Goal: Transaction & Acquisition: Purchase product/service

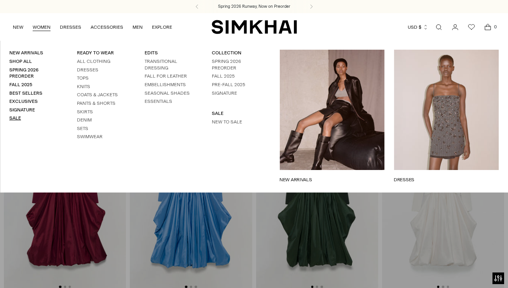
click at [17, 117] on link "Sale" at bounding box center [15, 117] width 12 height 5
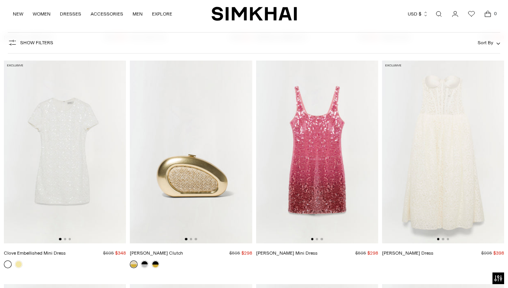
scroll to position [1817, 0]
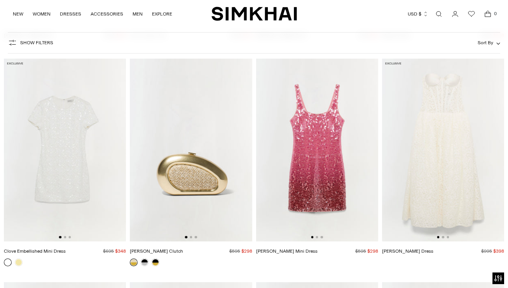
click at [338, 145] on img at bounding box center [317, 150] width 122 height 183
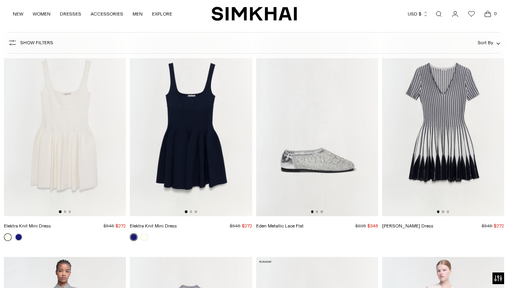
scroll to position [2060, 0]
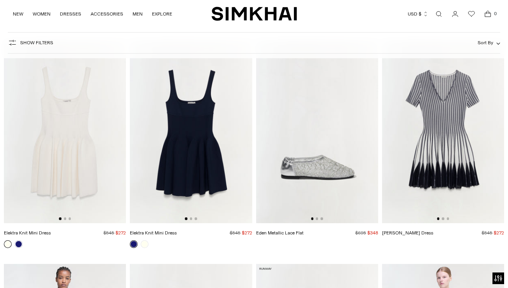
click at [461, 121] on img at bounding box center [443, 131] width 122 height 183
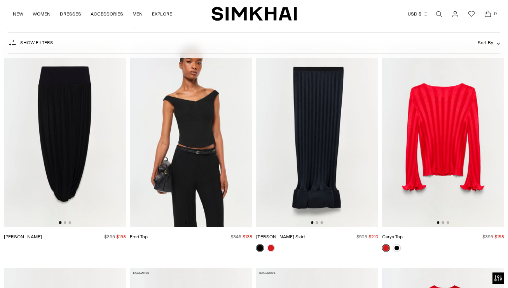
scroll to position [3380, 0]
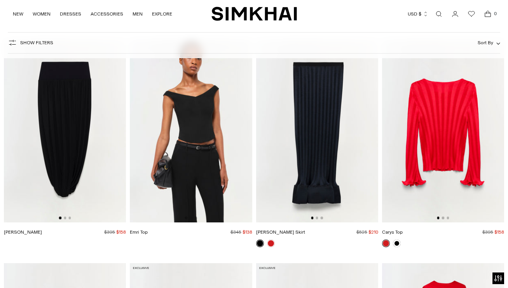
click at [441, 142] on img at bounding box center [443, 130] width 122 height 183
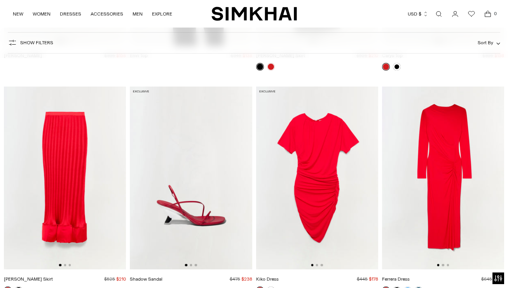
scroll to position [3558, 0]
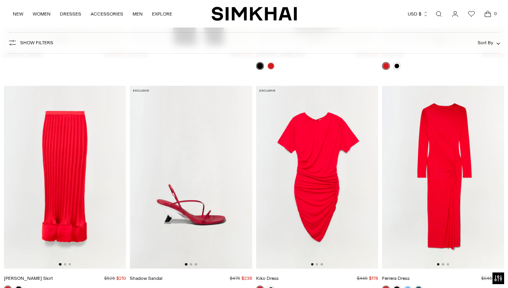
click at [293, 138] on img at bounding box center [317, 177] width 122 height 183
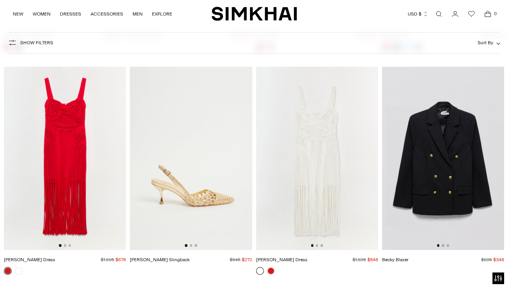
scroll to position [3800, 0]
click at [58, 130] on img at bounding box center [65, 158] width 122 height 183
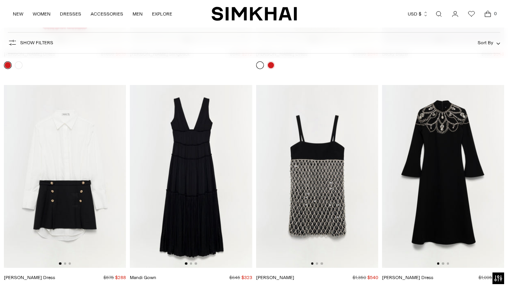
scroll to position [4008, 0]
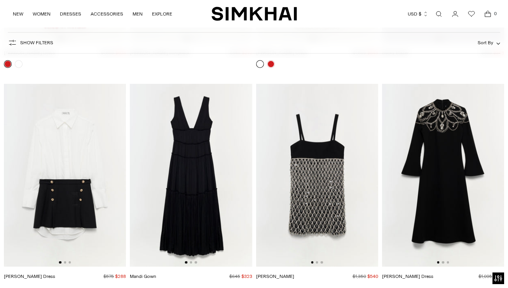
click at [311, 181] on img at bounding box center [317, 175] width 122 height 183
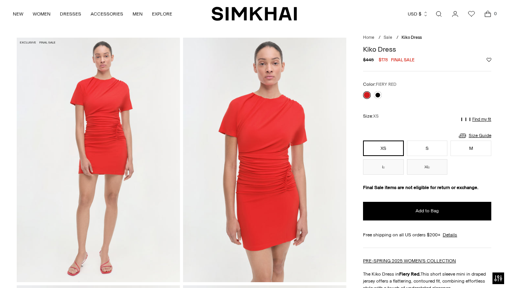
scroll to position [30, 0]
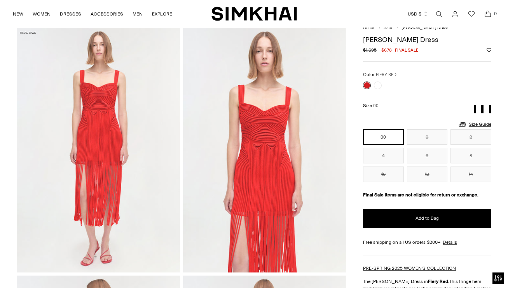
scroll to position [29, 0]
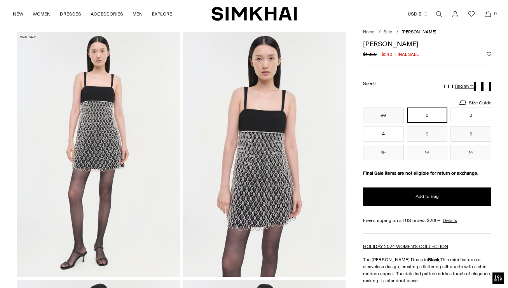
scroll to position [25, 0]
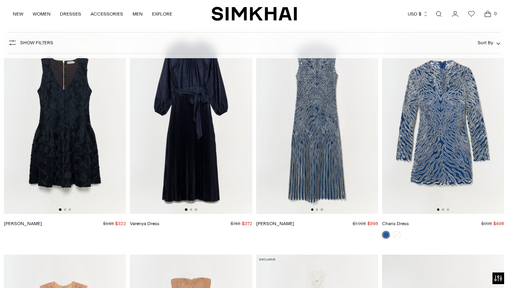
scroll to position [4714, 0]
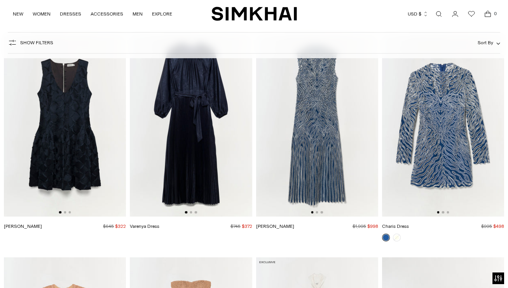
click at [77, 117] on img at bounding box center [65, 125] width 122 height 183
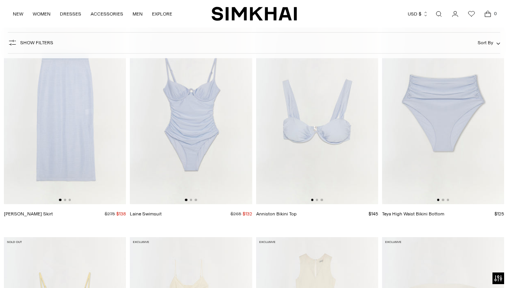
scroll to position [7149, 0]
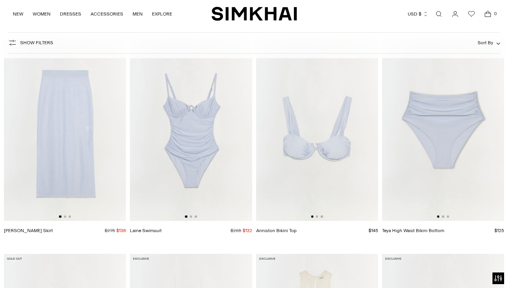
click at [234, 137] on img at bounding box center [191, 129] width 122 height 183
click at [375, 142] on img at bounding box center [317, 129] width 122 height 183
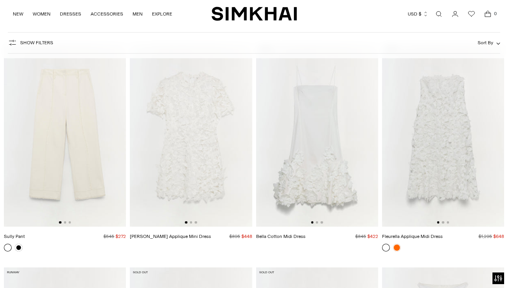
scroll to position [7575, 0]
click at [306, 129] on img at bounding box center [317, 136] width 122 height 183
click at [433, 129] on img at bounding box center [443, 136] width 122 height 183
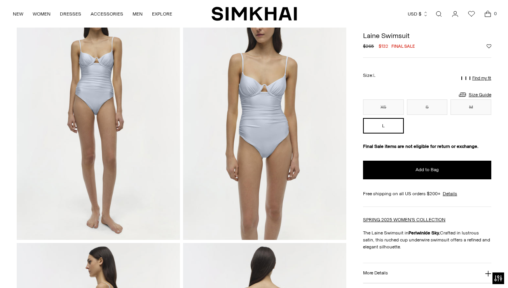
scroll to position [61, 0]
click at [259, 94] on img at bounding box center [264, 118] width 163 height 245
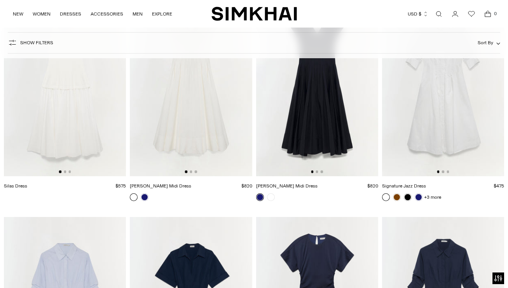
scroll to position [3473, 0]
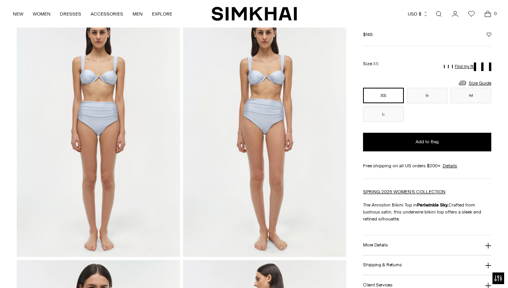
scroll to position [44, 0]
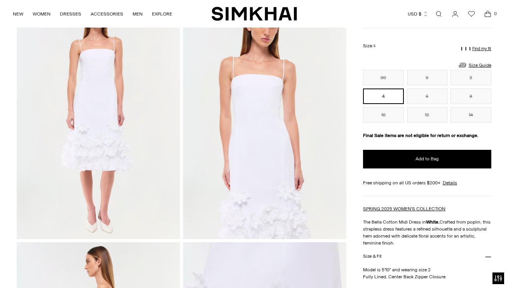
scroll to position [4, 0]
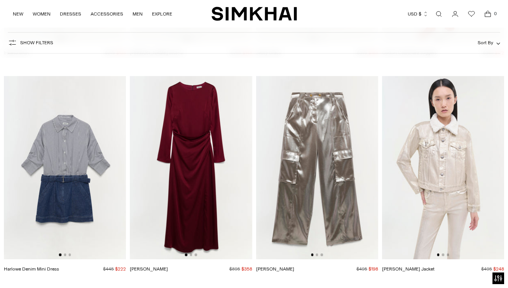
scroll to position [19752, 0]
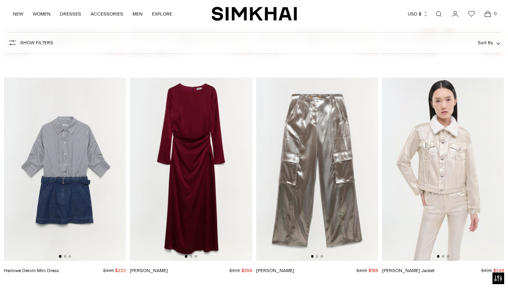
click at [455, 137] on img at bounding box center [443, 169] width 122 height 183
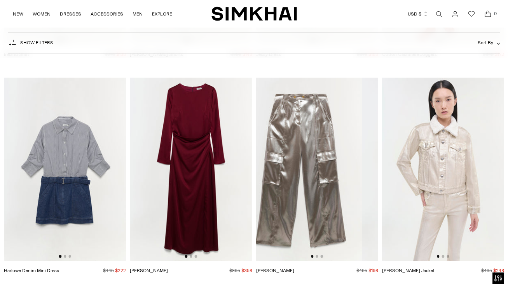
click at [278, 130] on img at bounding box center [301, 169] width 122 height 183
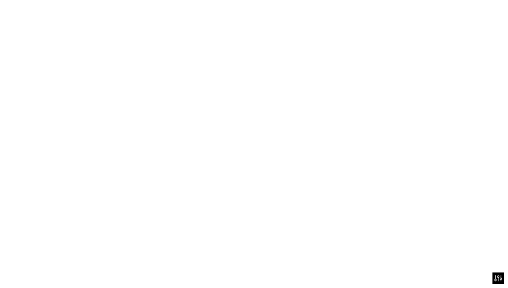
scroll to position [0, 0]
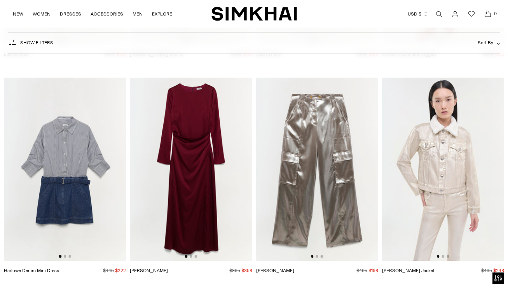
click at [327, 195] on img at bounding box center [317, 169] width 122 height 183
click at [461, 159] on img at bounding box center [443, 169] width 122 height 183
click at [450, 157] on img at bounding box center [443, 169] width 122 height 183
click at [455, 147] on img at bounding box center [443, 169] width 122 height 183
click at [456, 159] on img at bounding box center [443, 169] width 122 height 183
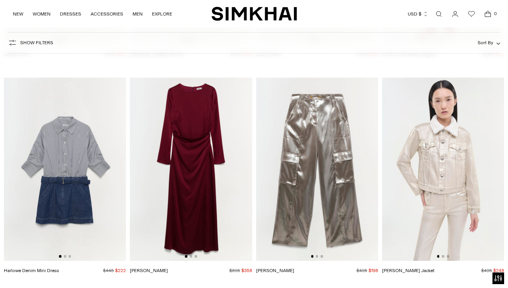
click at [451, 166] on img at bounding box center [443, 169] width 122 height 183
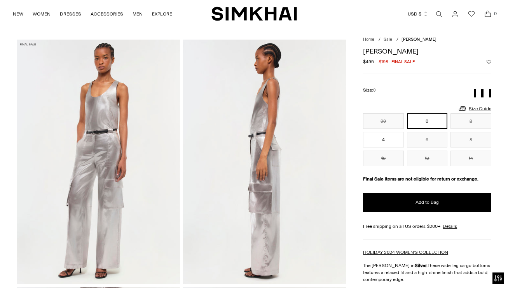
scroll to position [31, 0]
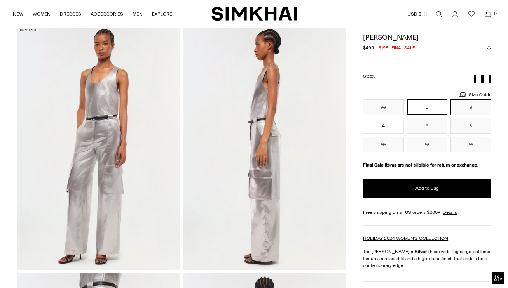
click at [456, 106] on button "2" at bounding box center [470, 107] width 41 height 16
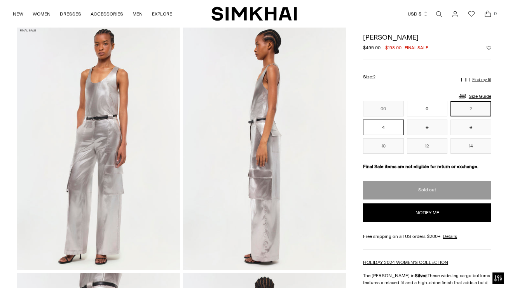
click at [375, 125] on button "4" at bounding box center [383, 128] width 41 height 16
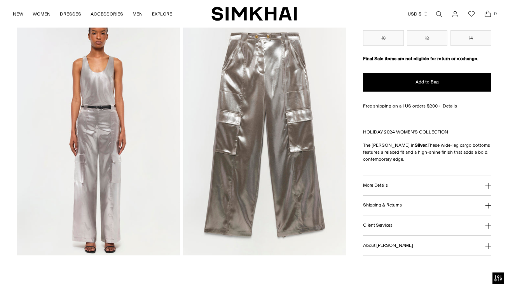
scroll to position [542, 0]
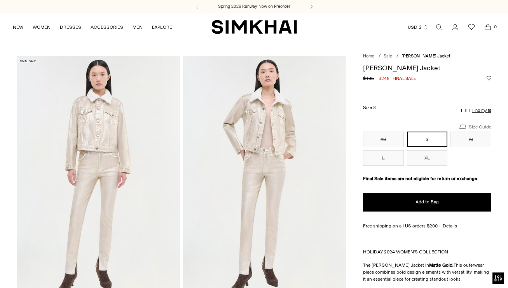
click at [479, 125] on link "Size Guide" at bounding box center [474, 127] width 33 height 10
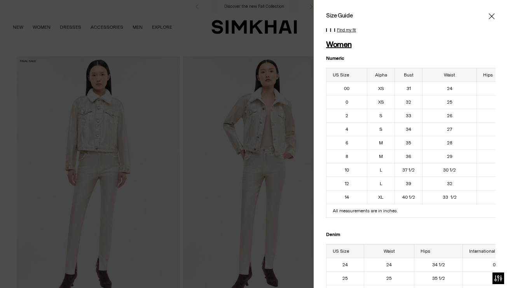
click at [489, 15] on icon "Close" at bounding box center [491, 16] width 6 height 8
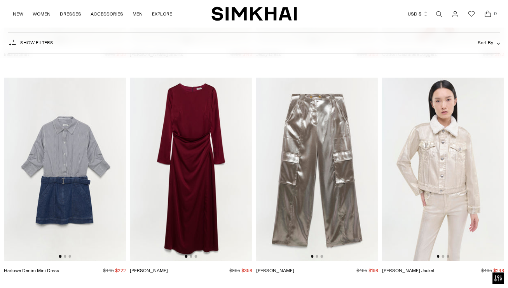
scroll to position [0, 1]
click at [450, 192] on img at bounding box center [443, 169] width 122 height 183
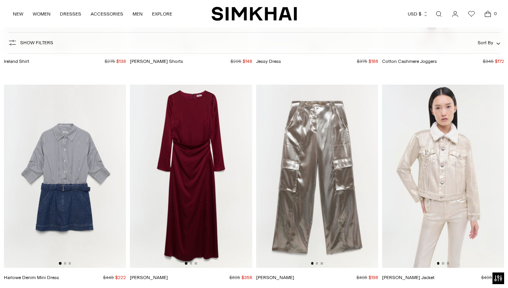
scroll to position [19747, 0]
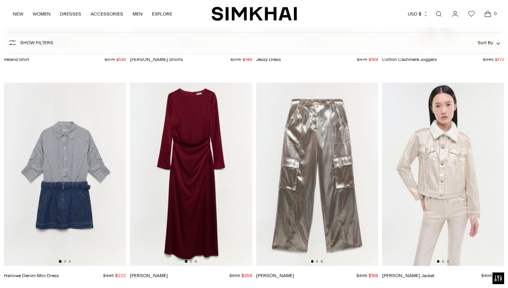
click at [483, 185] on img at bounding box center [443, 174] width 122 height 183
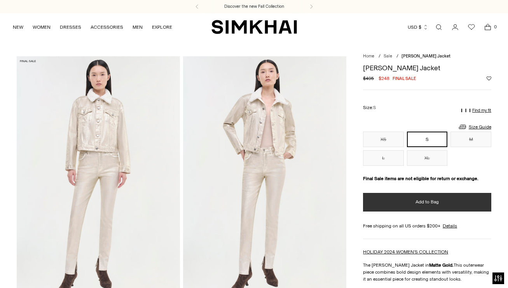
click at [393, 204] on button "Add to Bag" at bounding box center [427, 202] width 128 height 19
